Goal: Check status

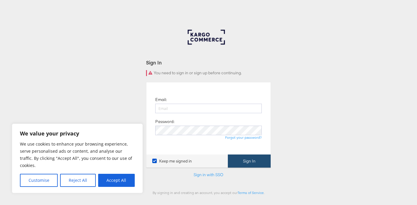
type input "[DOMAIN_NAME][EMAIL_ADDRESS][DOMAIN_NAME]"
click at [241, 160] on button "Sign In" at bounding box center [249, 161] width 43 height 13
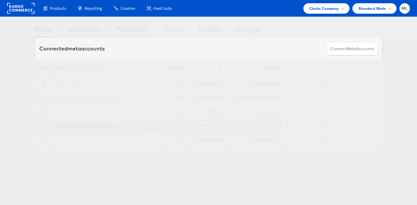
click at [73, 127] on link "Regional Marketing - CA" at bounding box center [90, 125] width 67 height 4
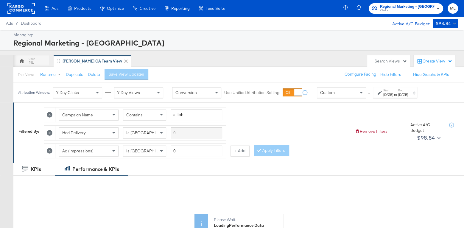
click at [390, 91] on label "Start:" at bounding box center [388, 90] width 10 height 4
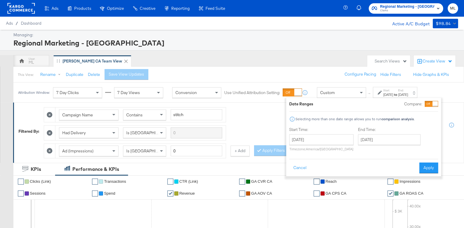
click at [320, 62] on div "ML Clarks CA Team View" at bounding box center [188, 61] width 351 height 12
click at [291, 66] on div "ML Clarks CA Team View" at bounding box center [188, 61] width 351 height 12
click at [204, 55] on div "ML Clarks CA Team View" at bounding box center [188, 61] width 351 height 12
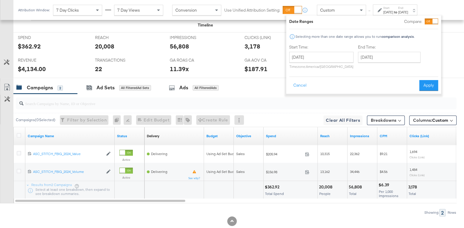
scroll to position [282, 0]
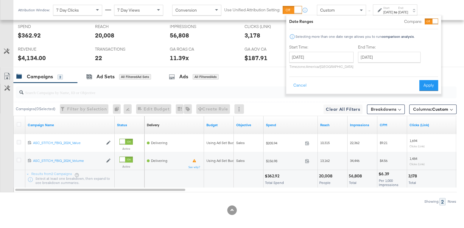
click at [160, 201] on div "Showing: 2 Rows" at bounding box center [228, 201] width 456 height 7
click at [424, 106] on span "Columns: Custom" at bounding box center [430, 109] width 35 height 6
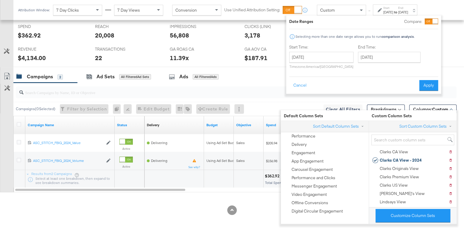
click at [183, 215] on div "KPIs Performance & KPIs Customize KPIs ✔ Clicks (Link) ✔ Transactions ✔ CTR (Li…" at bounding box center [232, 56] width 464 height 351
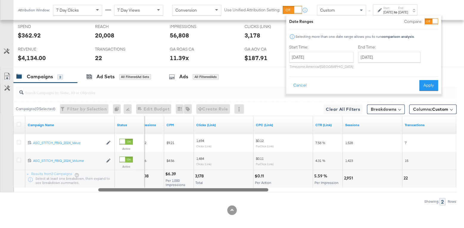
drag, startPoint x: 165, startPoint y: 187, endPoint x: 252, endPoint y: 191, distance: 87.0
click at [252, 191] on div "Campaigns ( 0 Selected) Filter by Selection Filter 0 campaigns 0 Rename 0 campa…" at bounding box center [228, 144] width 456 height 122
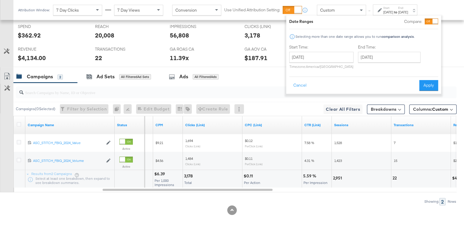
click at [424, 15] on div "Custom ↑ Start: Sep 28th 2025 to End: Oct 1st 2025 Date Ranges Compare: Selecti…" at bounding box center [371, 9] width 108 height 11
click at [424, 87] on button "Apply" at bounding box center [428, 85] width 19 height 11
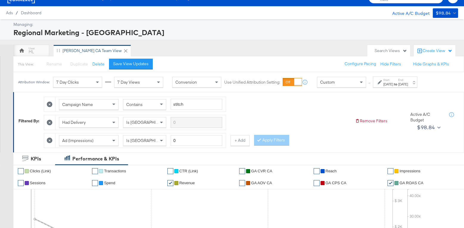
scroll to position [8, 0]
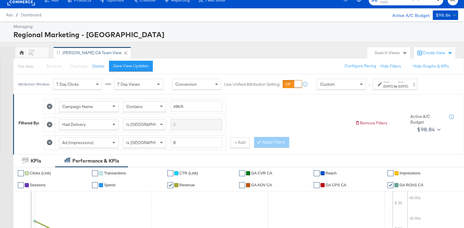
click at [51, 144] on div at bounding box center [49, 142] width 11 height 15
click at [49, 141] on icon at bounding box center [50, 143] width 6 height 6
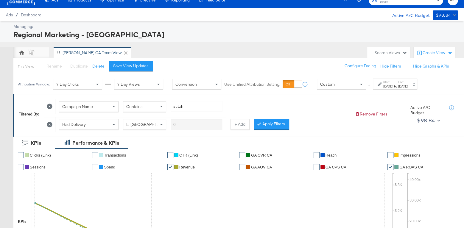
click at [50, 104] on icon at bounding box center [50, 107] width 6 height 6
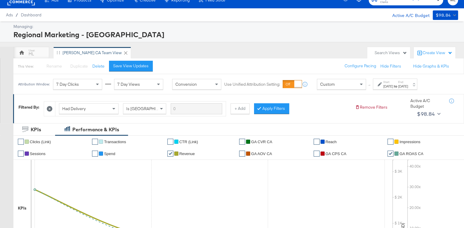
click at [50, 107] on icon at bounding box center [50, 109] width 6 height 6
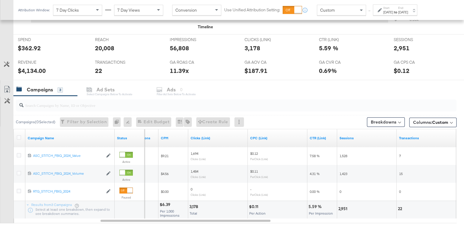
scroll to position [226, 0]
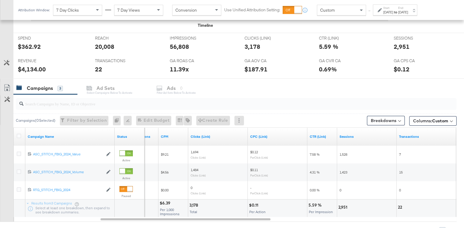
click at [398, 10] on strong "to" at bounding box center [395, 12] width 5 height 4
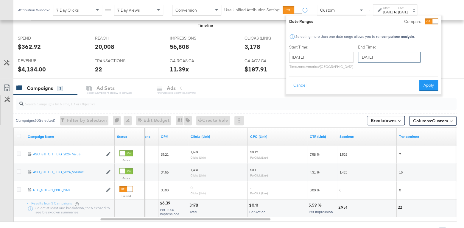
click at [378, 56] on input "October 1st 2025" at bounding box center [389, 57] width 63 height 11
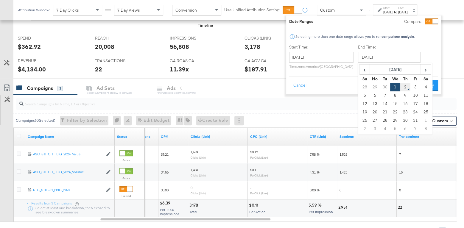
click at [402, 88] on td "2" at bounding box center [405, 87] width 10 height 8
type input "October 2nd 2025"
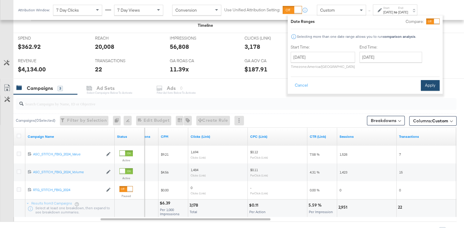
click at [425, 82] on button "Apply" at bounding box center [430, 85] width 19 height 11
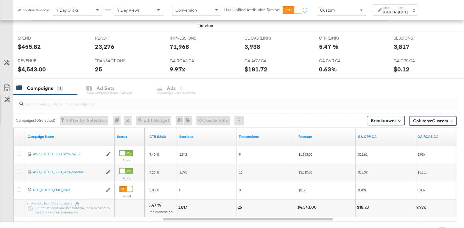
click at [393, 10] on div "Sep 28th 2025" at bounding box center [388, 12] width 10 height 5
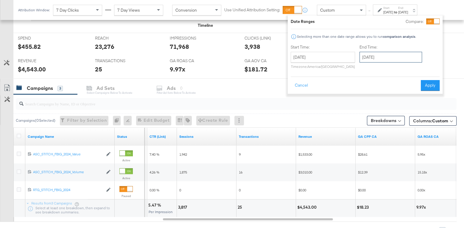
click at [377, 59] on input "October 2nd 2025" at bounding box center [390, 57] width 63 height 11
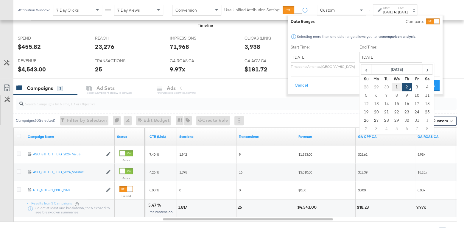
click at [394, 88] on td "1" at bounding box center [396, 87] width 10 height 8
type input "October 1st 2025"
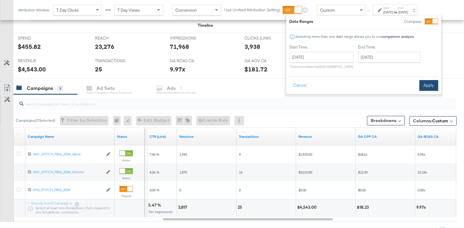
click at [426, 85] on button "Apply" at bounding box center [428, 85] width 19 height 11
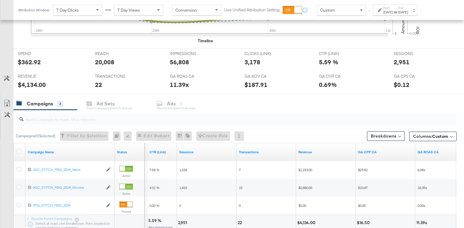
scroll to position [205, 0]
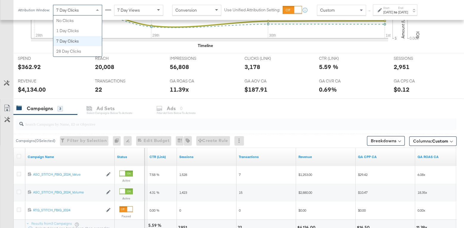
click at [98, 11] on span at bounding box center [97, 10] width 7 height 10
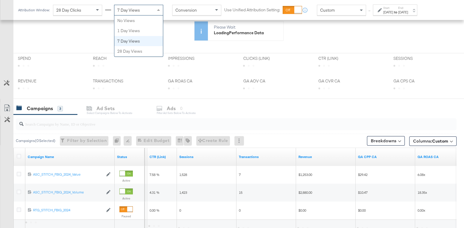
click at [132, 9] on span "7 Day Views" at bounding box center [128, 9] width 23 height 5
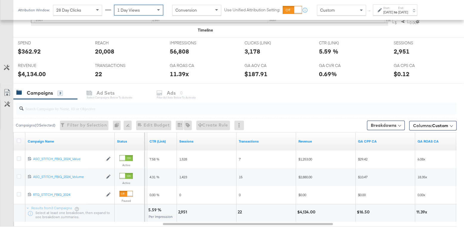
scroll to position [222, 0]
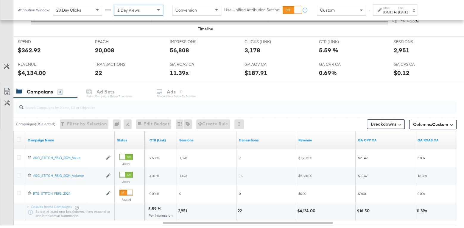
click at [93, 8] on div "28 Day Clicks" at bounding box center [77, 10] width 49 height 10
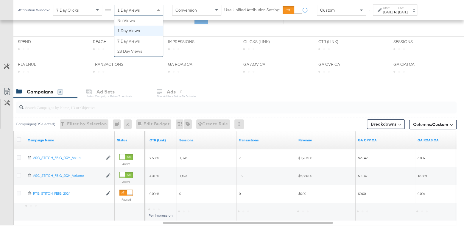
click at [132, 6] on div "1 Day Views" at bounding box center [138, 10] width 49 height 10
